Goal: Book appointment/travel/reservation

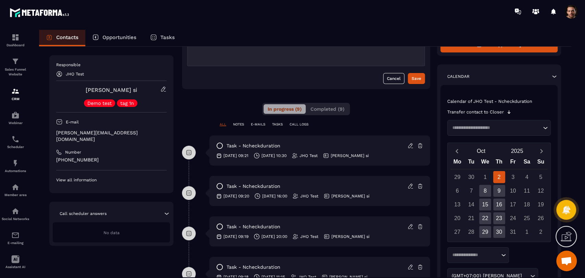
scroll to position [84, 0]
click at [489, 130] on input "Search for option" at bounding box center [495, 128] width 91 height 7
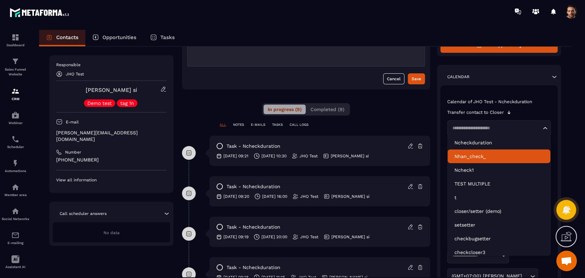
click at [502, 152] on li "Nhan_check_" at bounding box center [499, 156] width 103 height 14
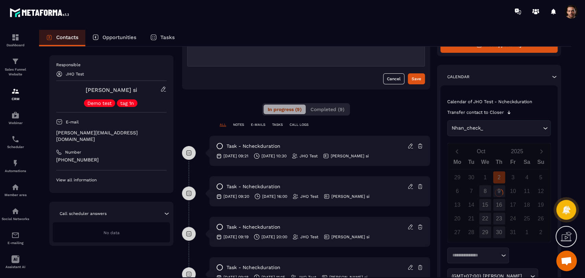
scroll to position [83, 0]
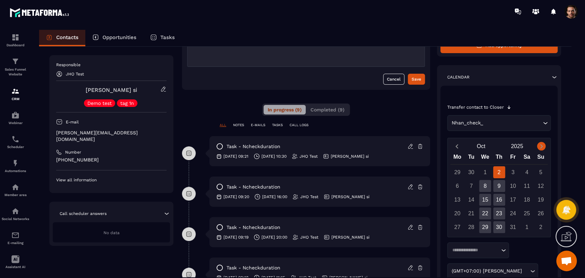
click at [542, 146] on icon "Next month" at bounding box center [541, 146] width 7 height 7
click at [488, 248] on input "Search for option" at bounding box center [474, 250] width 49 height 7
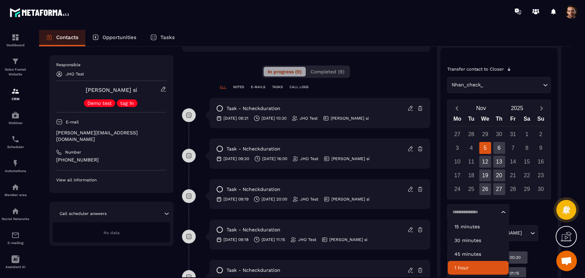
scroll to position [123, 0]
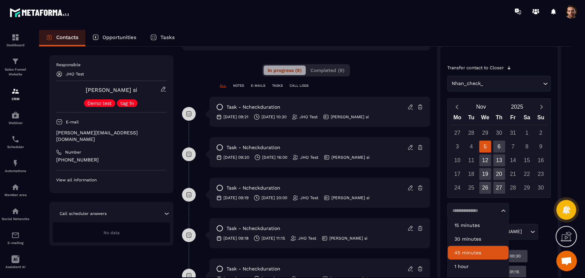
click at [483, 252] on p "45 minutes" at bounding box center [478, 252] width 47 height 7
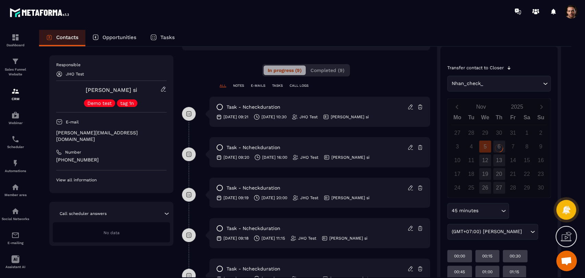
scroll to position [123, 0]
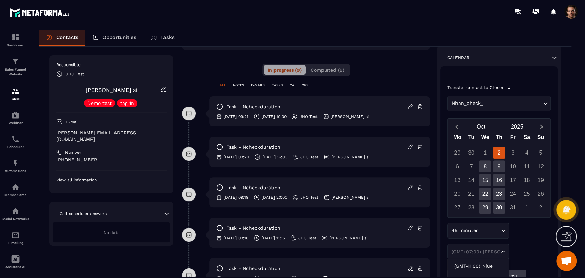
click at [492, 252] on div "(GMT+07:00) [PERSON_NAME]" at bounding box center [474, 251] width 51 height 7
click at [524, 240] on div "45 minutes Loading... (GMT+07:00) [PERSON_NAME] Loading... (GMT-11:00) [GEOGRAP…" at bounding box center [499, 241] width 104 height 37
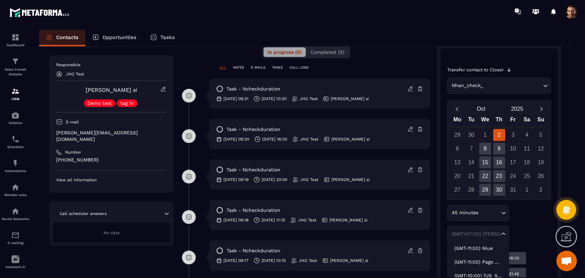
click at [505, 238] on div "(GMT+07:00) [PERSON_NAME] Loading..." at bounding box center [478, 234] width 62 height 16
click at [516, 231] on div "45 minutes Loading... (GMT+07:00) [PERSON_NAME] Loading... (GMT-11:00) [GEOGRAP…" at bounding box center [499, 223] width 104 height 37
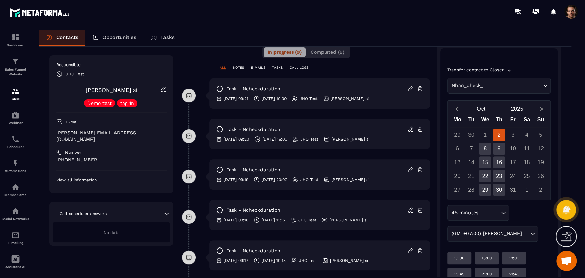
click at [478, 232] on div "(GMT+07:00) [PERSON_NAME]" at bounding box center [489, 234] width 80 height 8
click at [521, 232] on div "45 minutes Loading... (GMT+07:00) [PERSON_NAME] Loading... (GMT-11:00) [GEOGRAP…" at bounding box center [499, 223] width 104 height 37
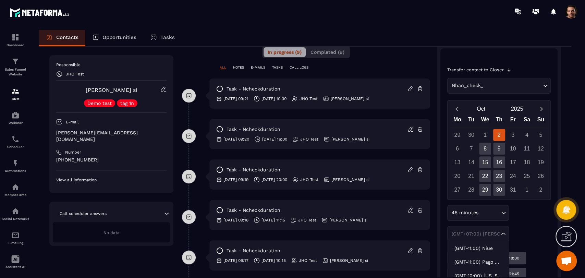
click at [492, 234] on div "(GMT+07:00) [PERSON_NAME]" at bounding box center [474, 233] width 51 height 7
click at [532, 232] on div "45 minutes Loading... (GMT+07:00) [PERSON_NAME] Loading... (GMT-11:00) [GEOGRAP…" at bounding box center [499, 223] width 104 height 37
click at [488, 234] on div "(GMT+07:00) [PERSON_NAME]" at bounding box center [474, 233] width 51 height 7
click at [512, 229] on div "45 minutes Loading... (GMT+07:00) [PERSON_NAME] Loading... (GMT-11:00) [GEOGRAP…" at bounding box center [499, 223] width 104 height 37
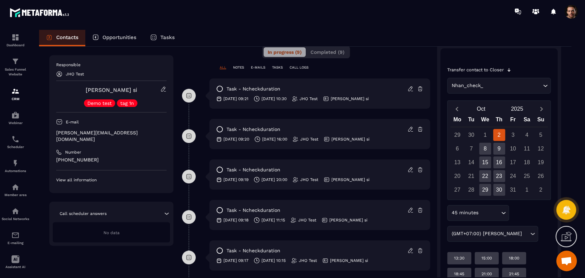
click at [506, 230] on div "(GMT+07:00) [PERSON_NAME] Loading..." at bounding box center [492, 234] width 91 height 16
click at [520, 227] on div "45 minutes Loading... (GMT+07:00) [PERSON_NAME] Loading... (GMT-11:00) [GEOGRAP…" at bounding box center [499, 223] width 104 height 37
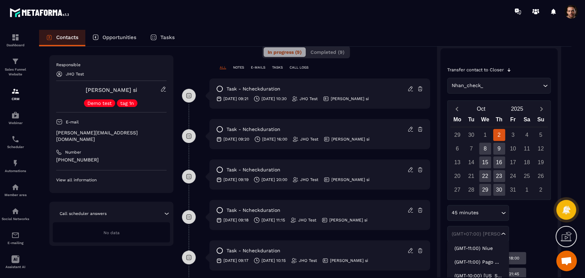
click at [492, 229] on div "(GMT+07:00) [PERSON_NAME] Loading..." at bounding box center [478, 234] width 62 height 16
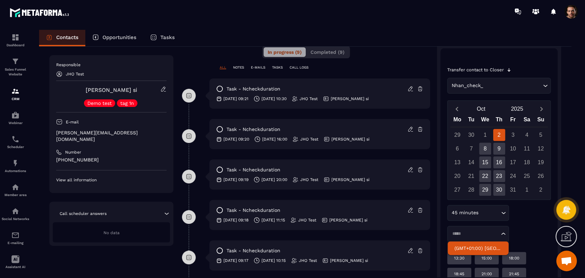
click at [483, 247] on p "(GMT+01:00) [GEOGRAPHIC_DATA]" at bounding box center [478, 248] width 47 height 7
type input "*****"
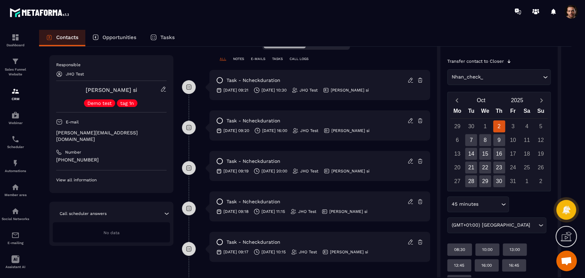
scroll to position [150, 0]
click at [500, 179] on div "30" at bounding box center [499, 181] width 12 height 12
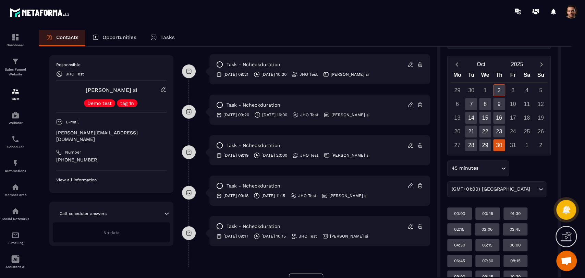
scroll to position [166, 0]
click at [461, 208] on div "00:00" at bounding box center [459, 213] width 25 height 12
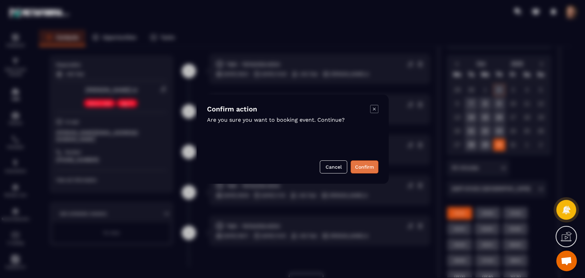
click at [369, 167] on button "Confirm" at bounding box center [365, 166] width 28 height 13
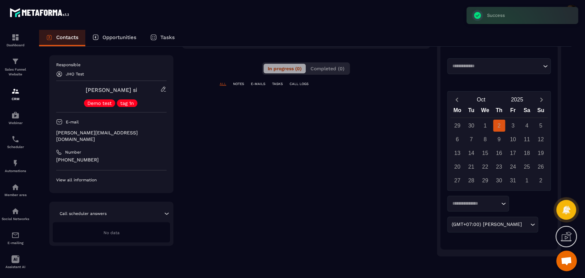
scroll to position [25, 0]
